Goal: Go to known website: Access a specific website the user already knows

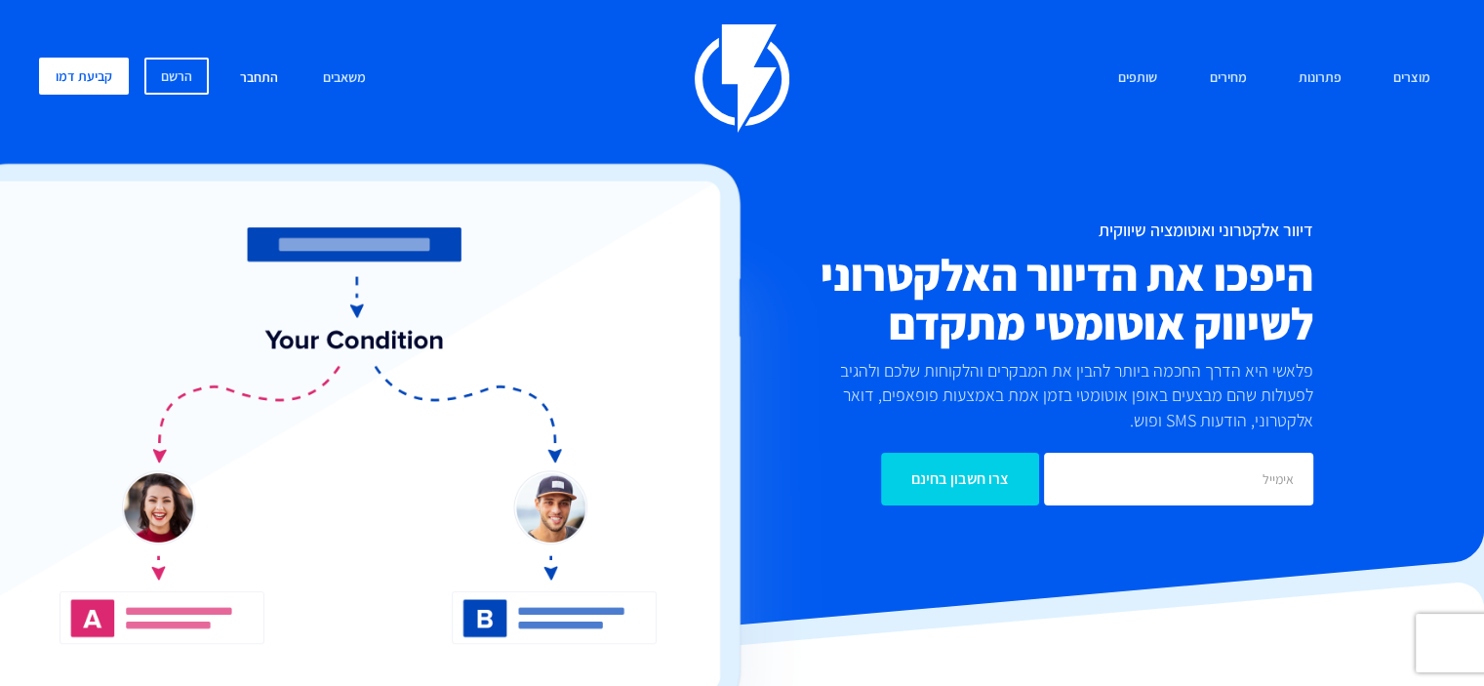
click at [253, 72] on link "התחבר" at bounding box center [258, 79] width 67 height 42
